Goal: Task Accomplishment & Management: Manage account settings

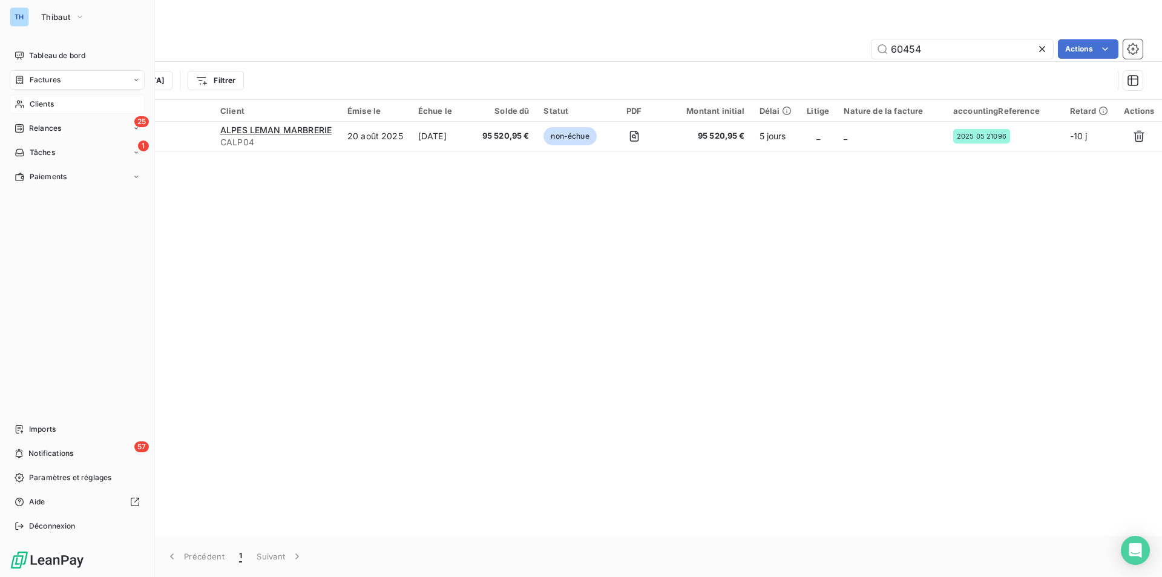
click at [31, 103] on span "Clients" at bounding box center [42, 104] width 24 height 11
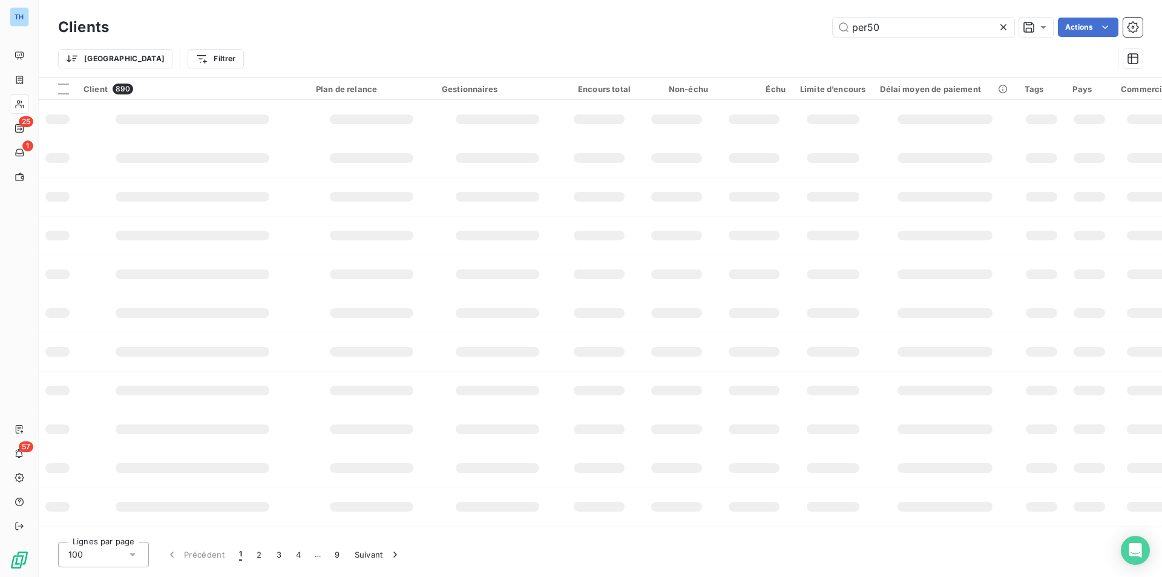
type input "per50"
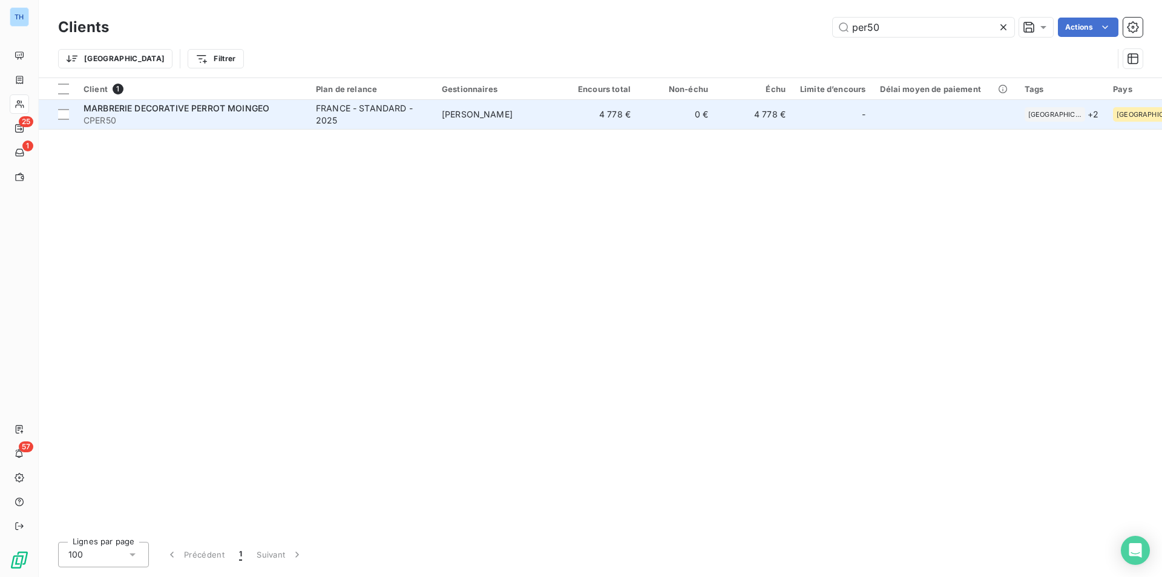
click at [493, 103] on td "[PERSON_NAME]" at bounding box center [498, 114] width 126 height 29
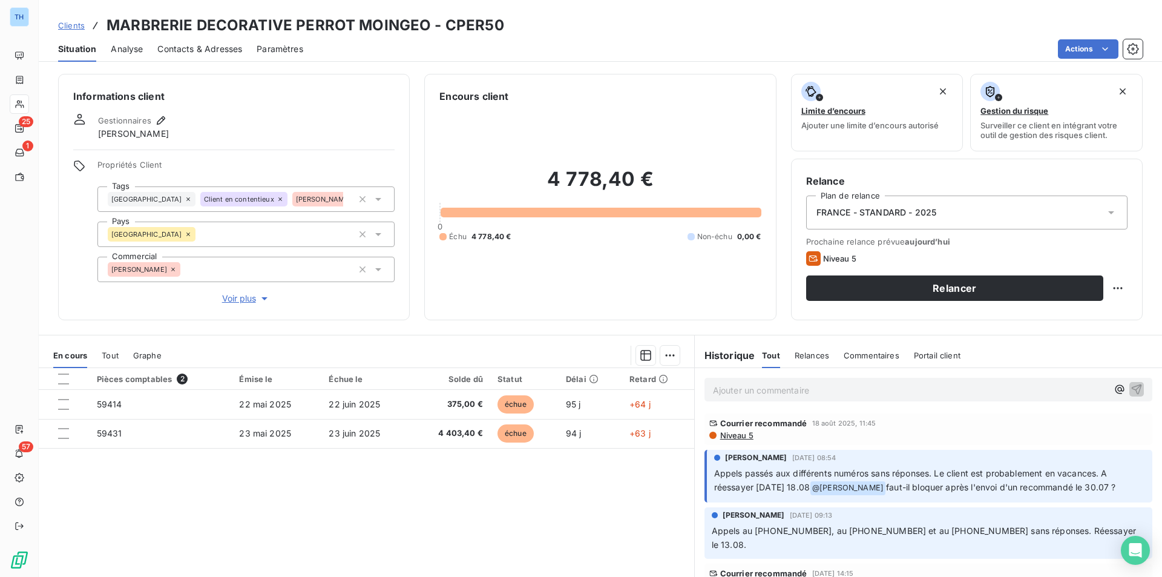
click at [241, 295] on span "Voir plus" at bounding box center [246, 298] width 48 height 12
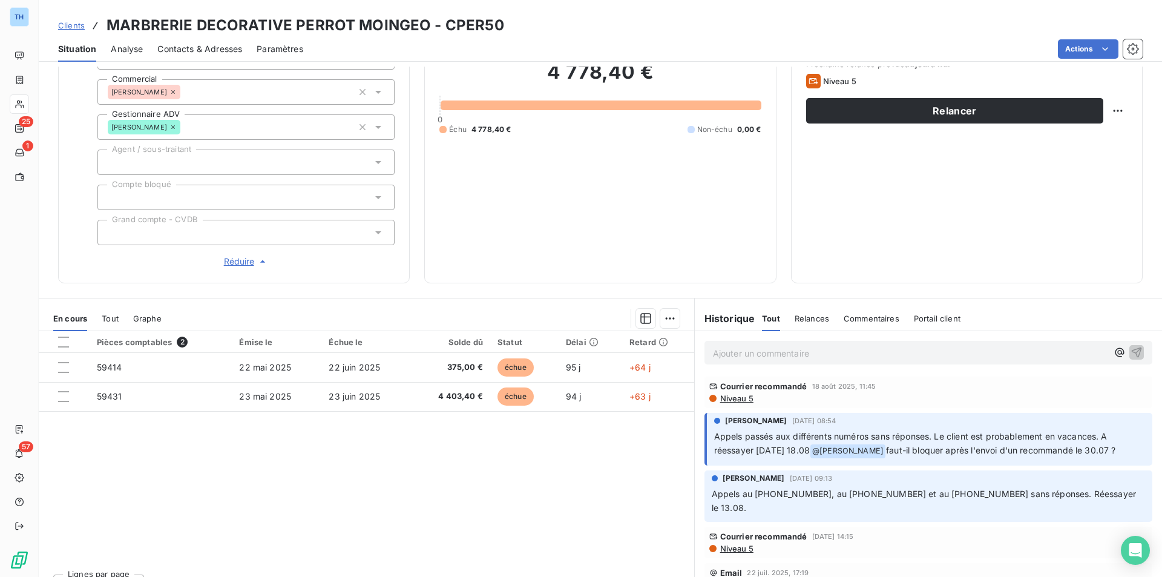
scroll to position [182, 0]
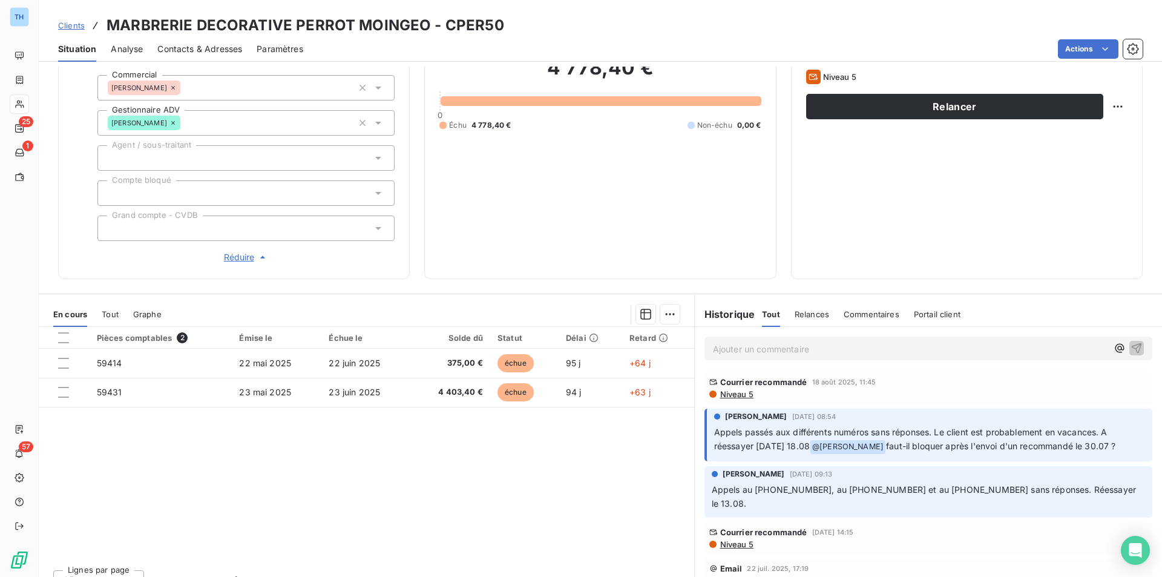
click at [242, 255] on span "Réduire" at bounding box center [246, 257] width 45 height 12
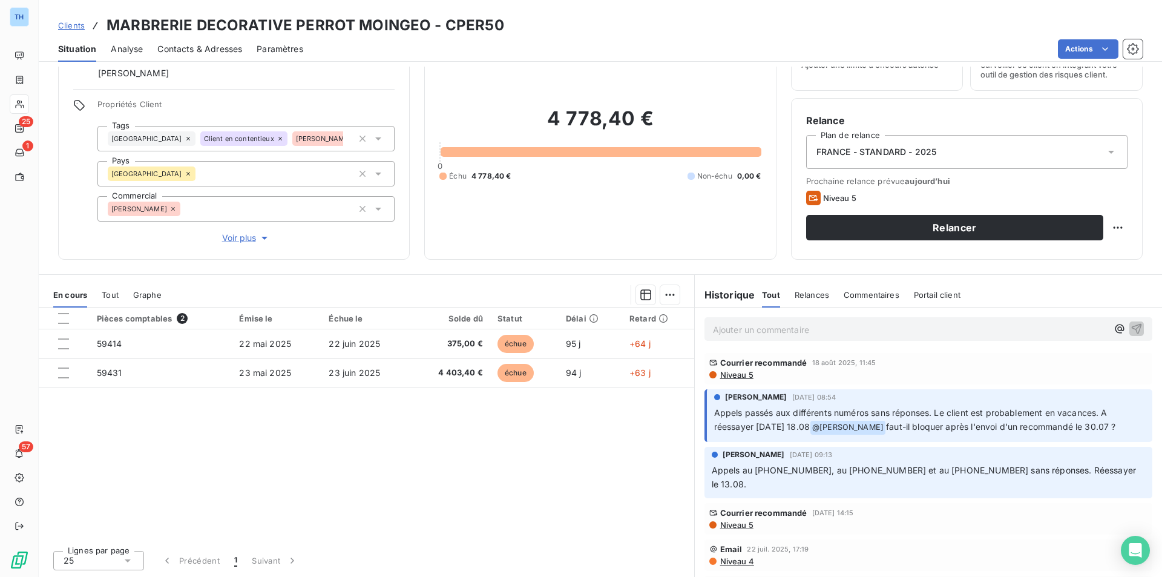
click at [251, 240] on span "Voir plus" at bounding box center [246, 238] width 48 height 12
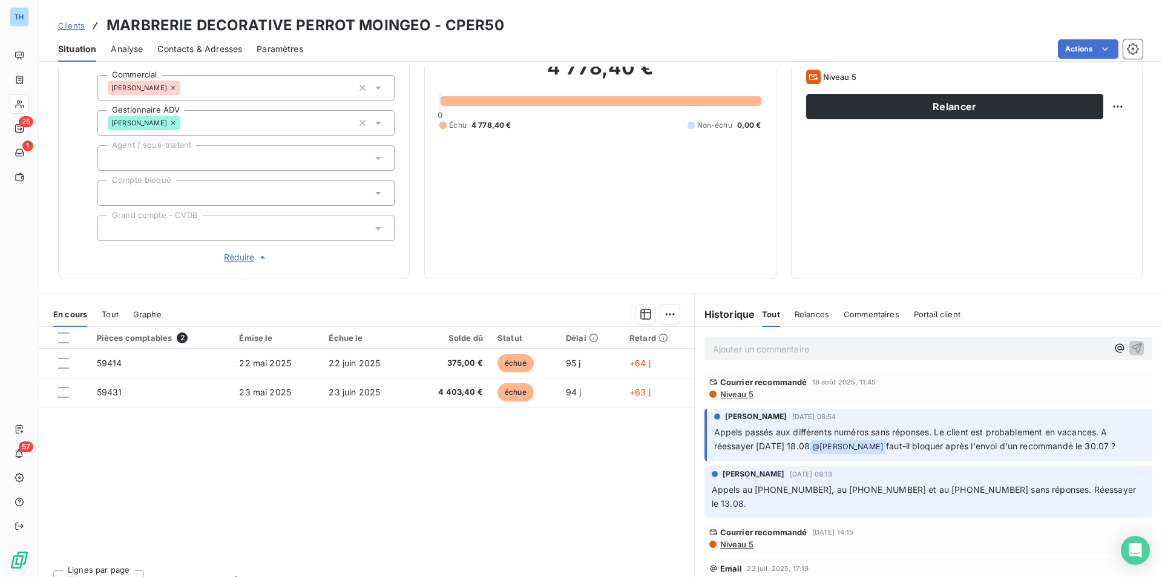
click at [239, 196] on div at bounding box center [245, 192] width 297 height 25
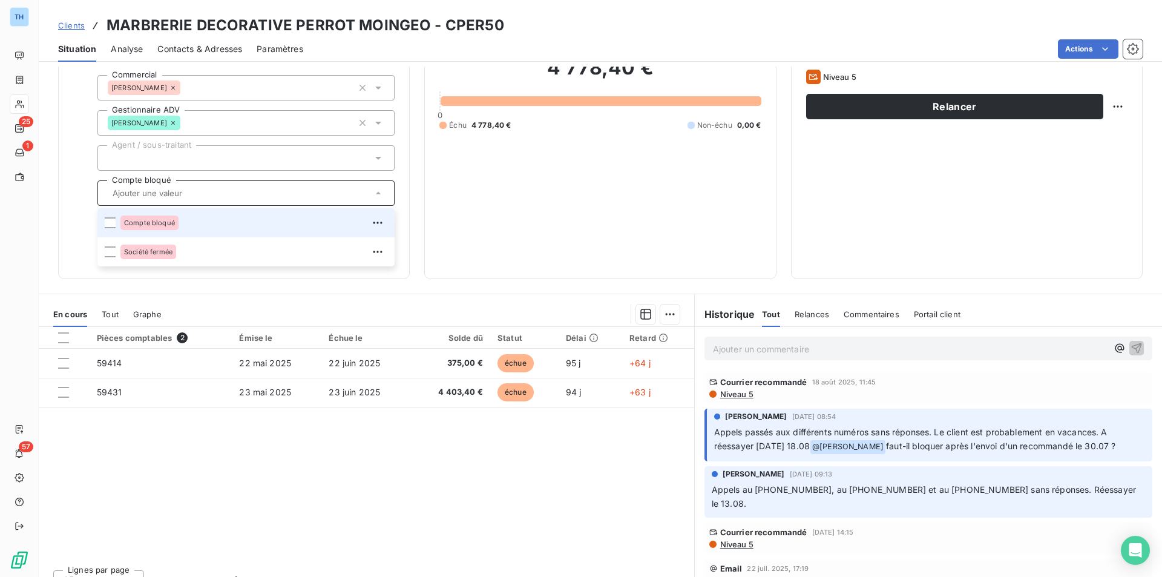
click at [143, 224] on span "Compte bloqué" at bounding box center [149, 222] width 51 height 7
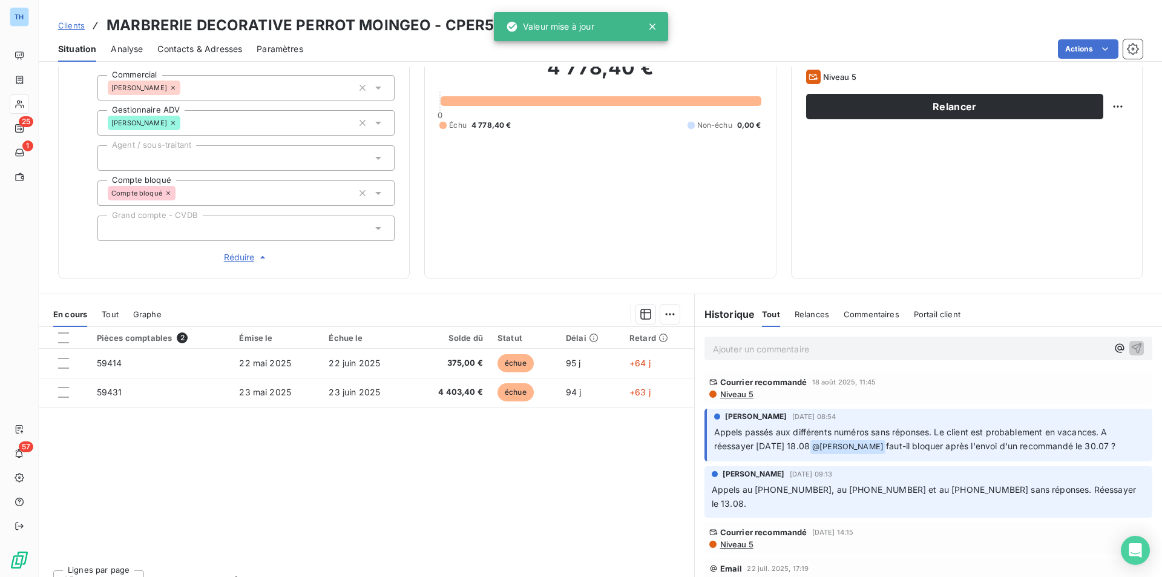
click at [281, 523] on div "Pièces comptables 2 Émise le Échue le Solde dû Statut Délai Retard 59414 [DATE]…" at bounding box center [367, 443] width 656 height 233
